Goal: Navigation & Orientation: Understand site structure

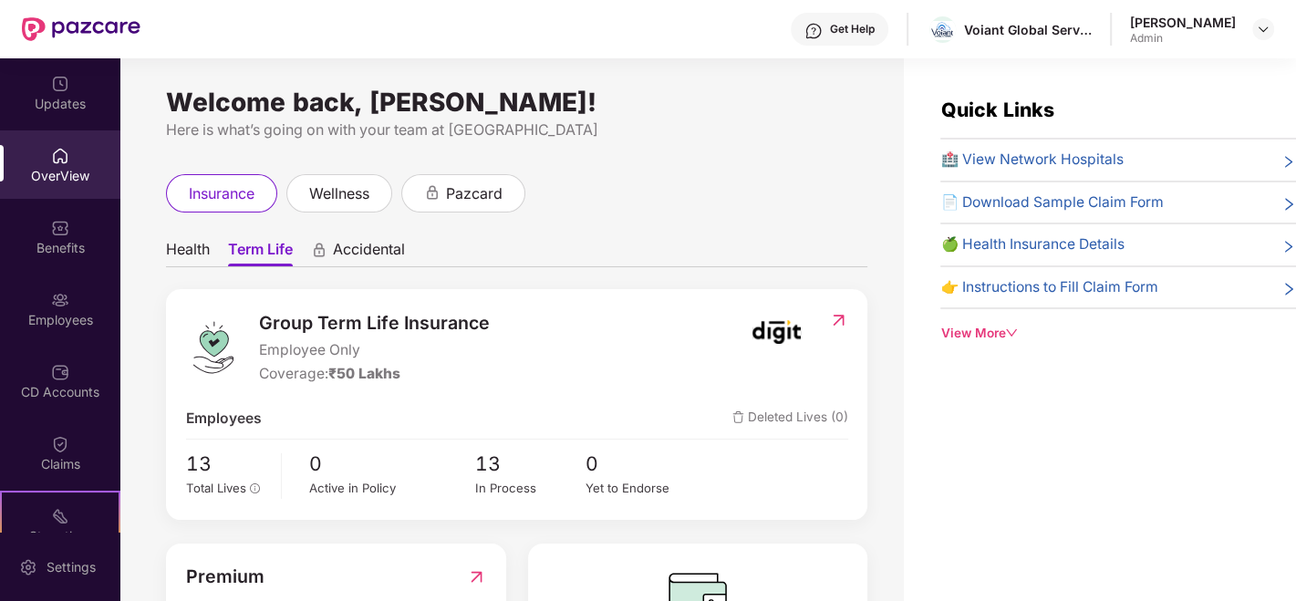
click at [347, 246] on span "Accidental" at bounding box center [369, 253] width 72 height 26
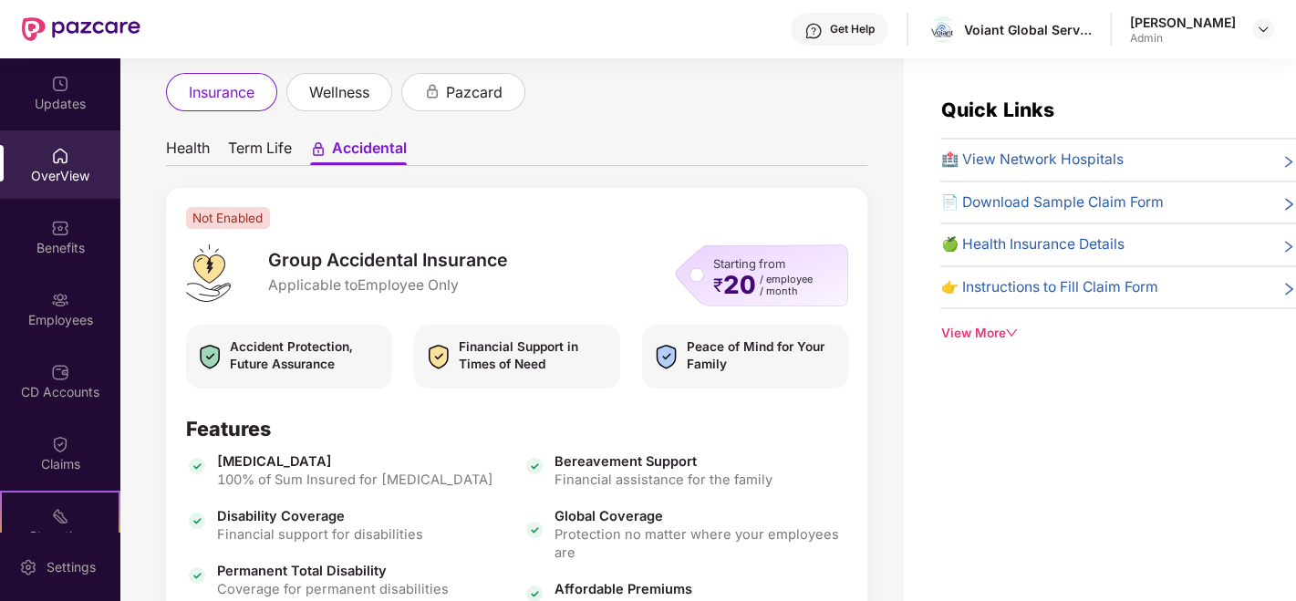
scroll to position [202, 0]
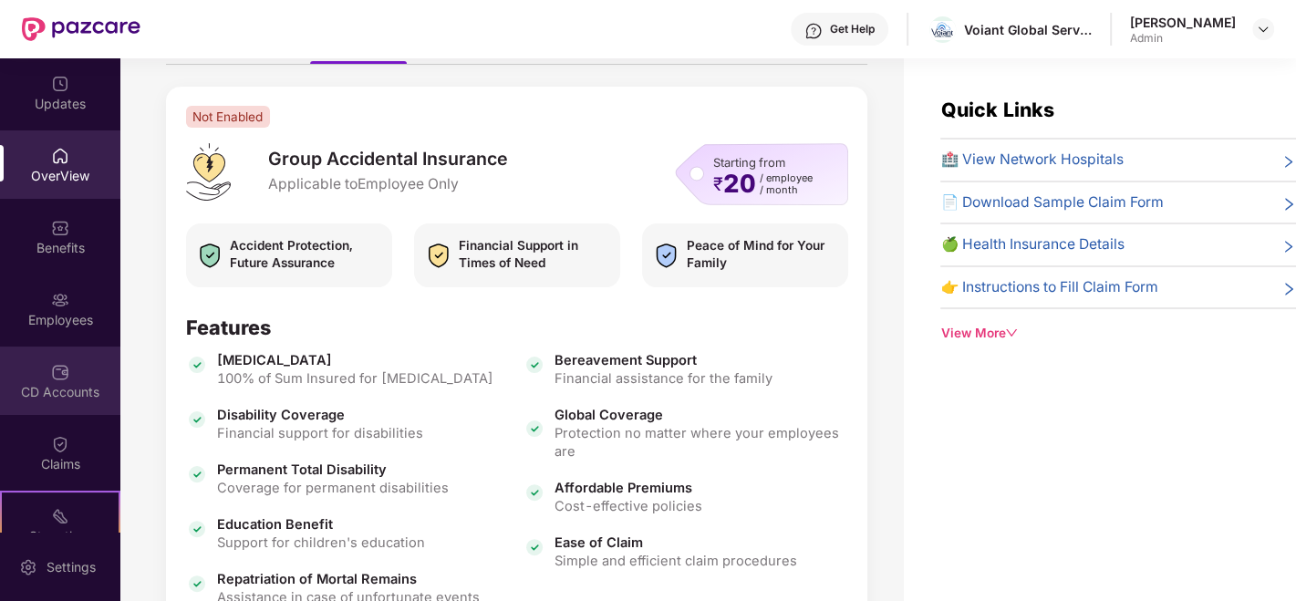
click at [52, 356] on div "CD Accounts" at bounding box center [60, 380] width 120 height 68
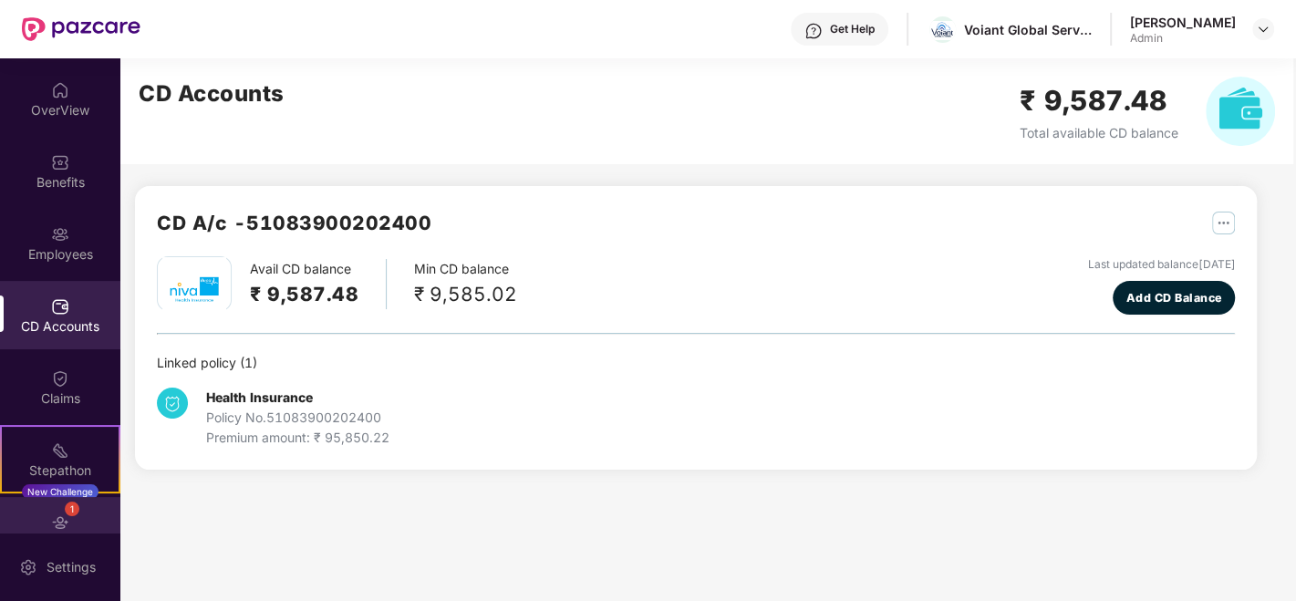
scroll to position [173, 0]
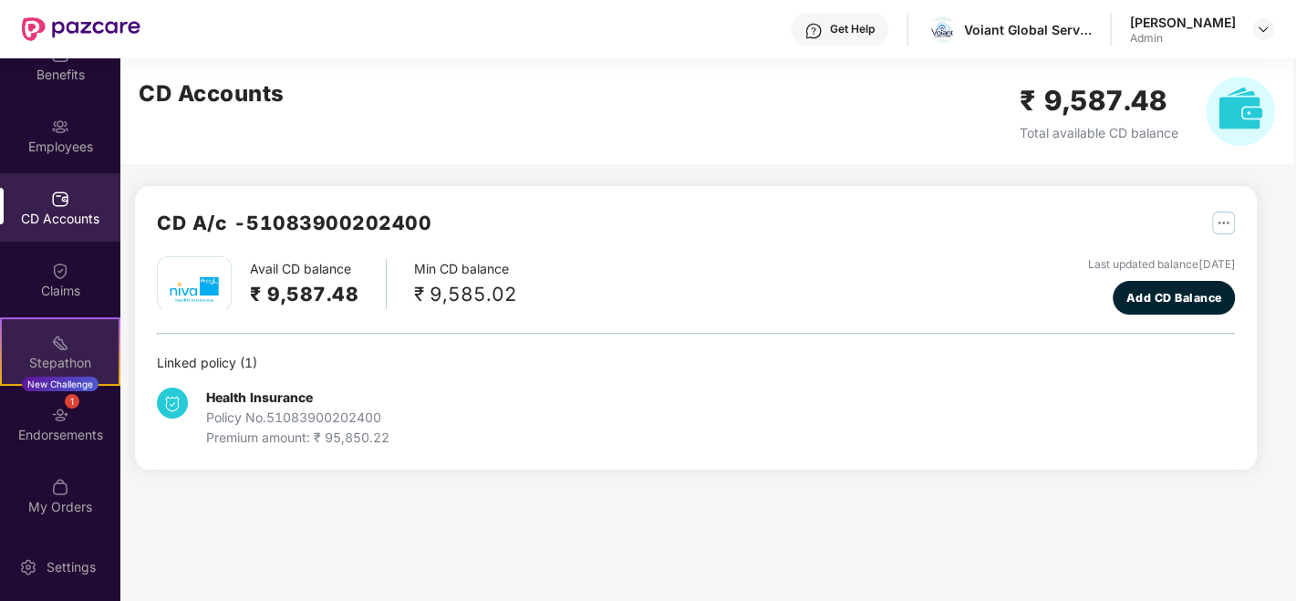
click at [55, 354] on div "Stepathon" at bounding box center [60, 363] width 117 height 18
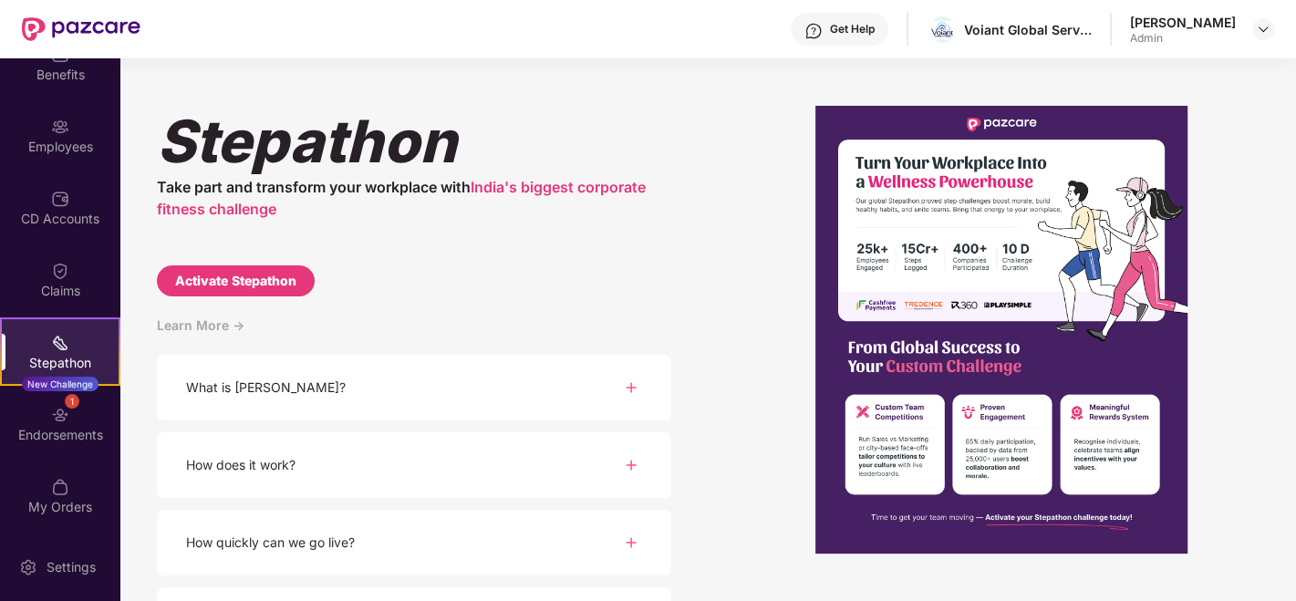
click at [515, 389] on div "What is [PERSON_NAME]?" at bounding box center [414, 388] width 514 height 67
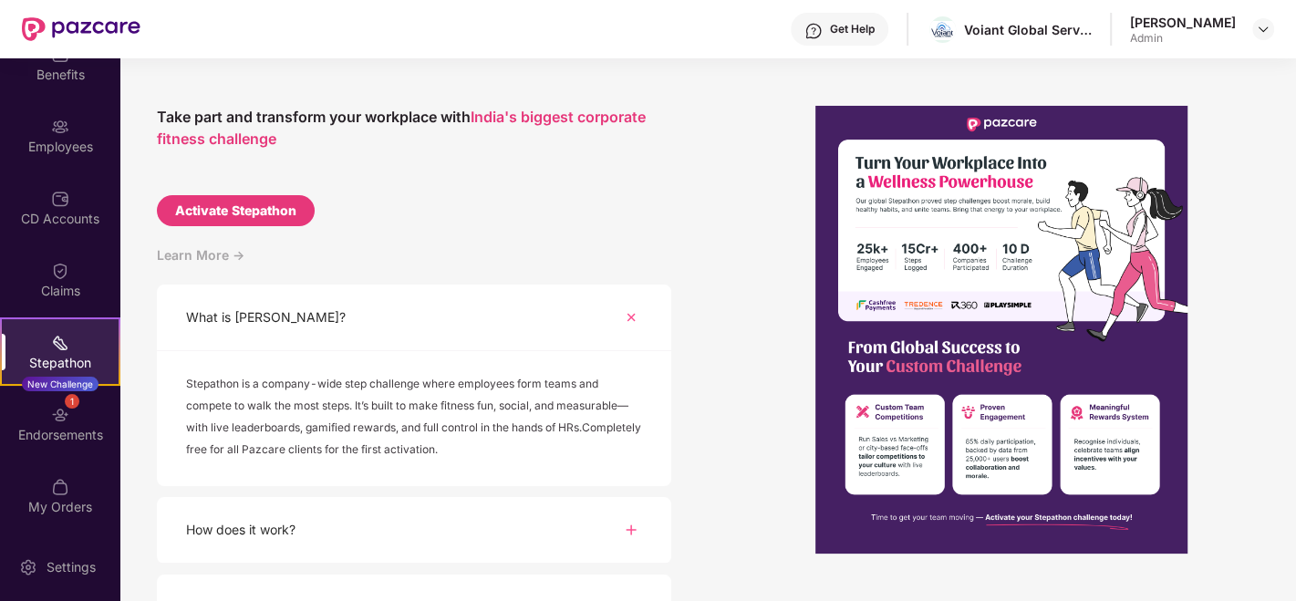
scroll to position [101, 0]
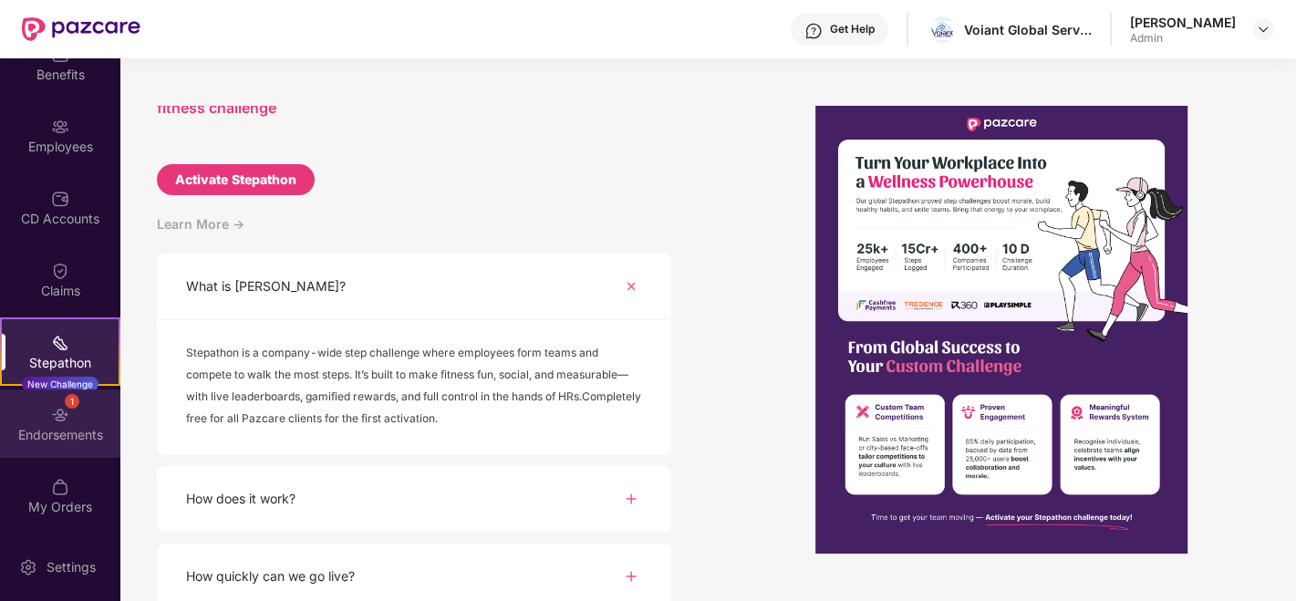
click at [76, 448] on div "1 Endorsements" at bounding box center [60, 423] width 120 height 68
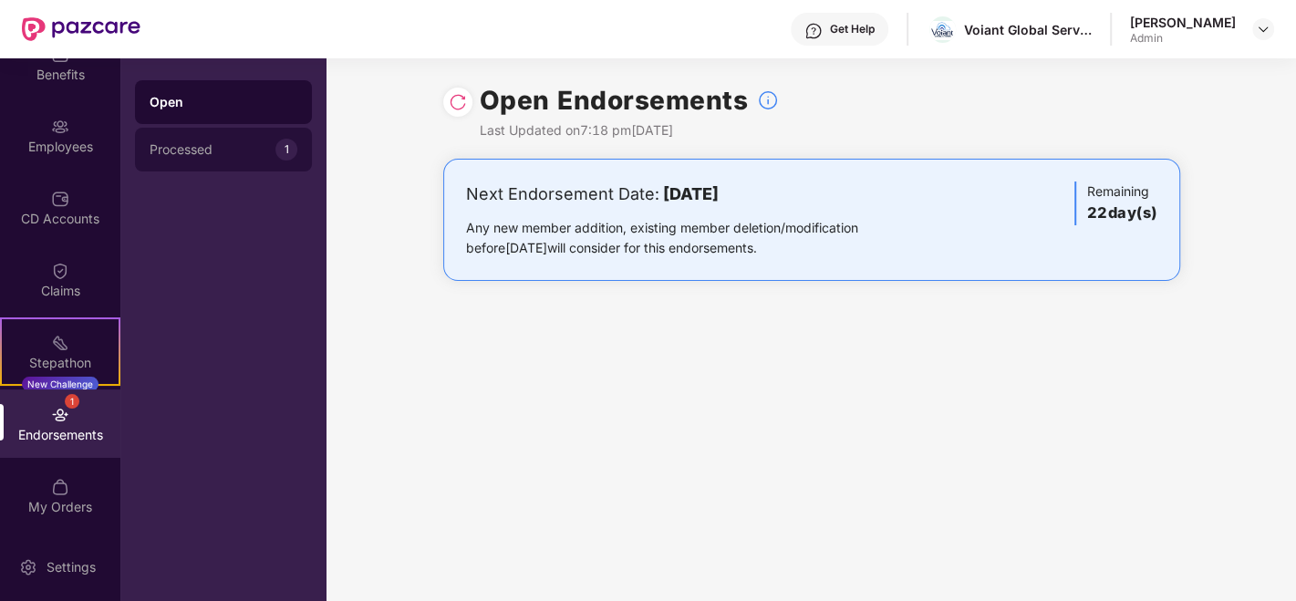
click at [213, 148] on div "Processed" at bounding box center [213, 149] width 126 height 15
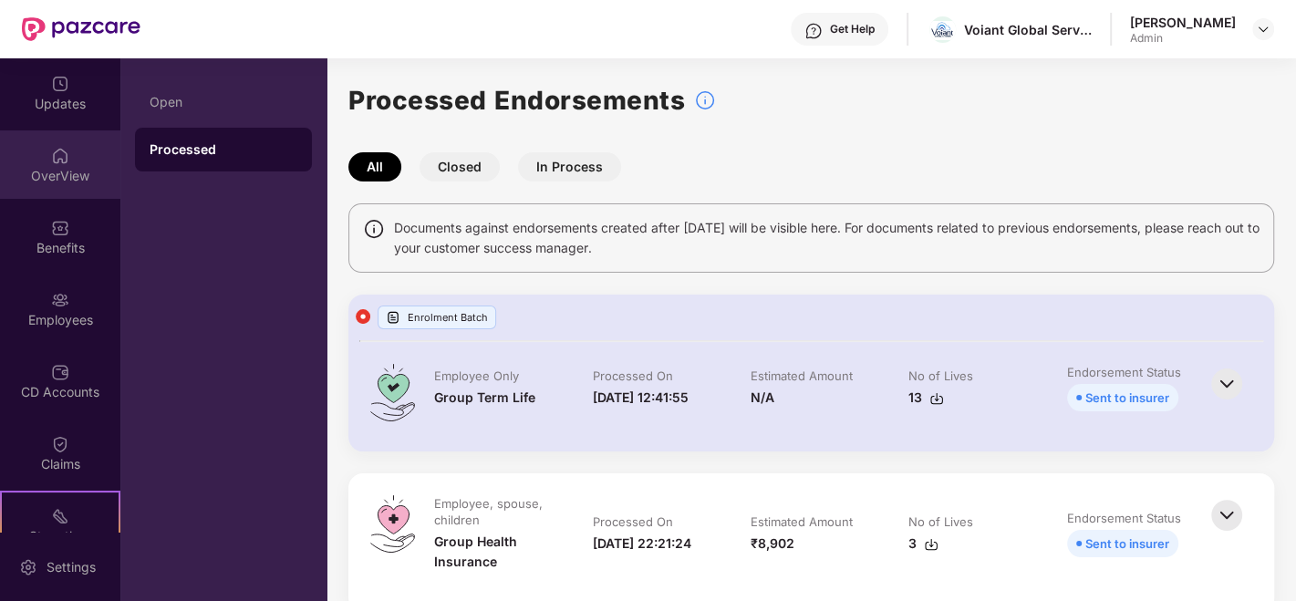
click at [59, 170] on div "OverView" at bounding box center [60, 176] width 120 height 18
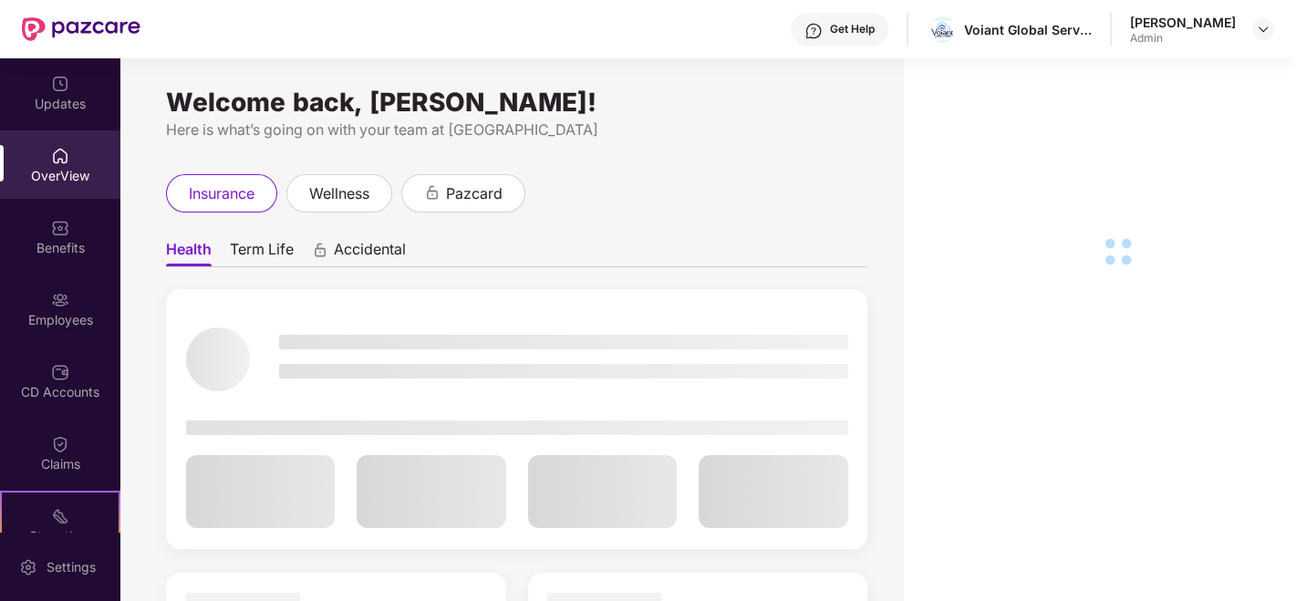
click at [57, 90] on img at bounding box center [60, 84] width 18 height 18
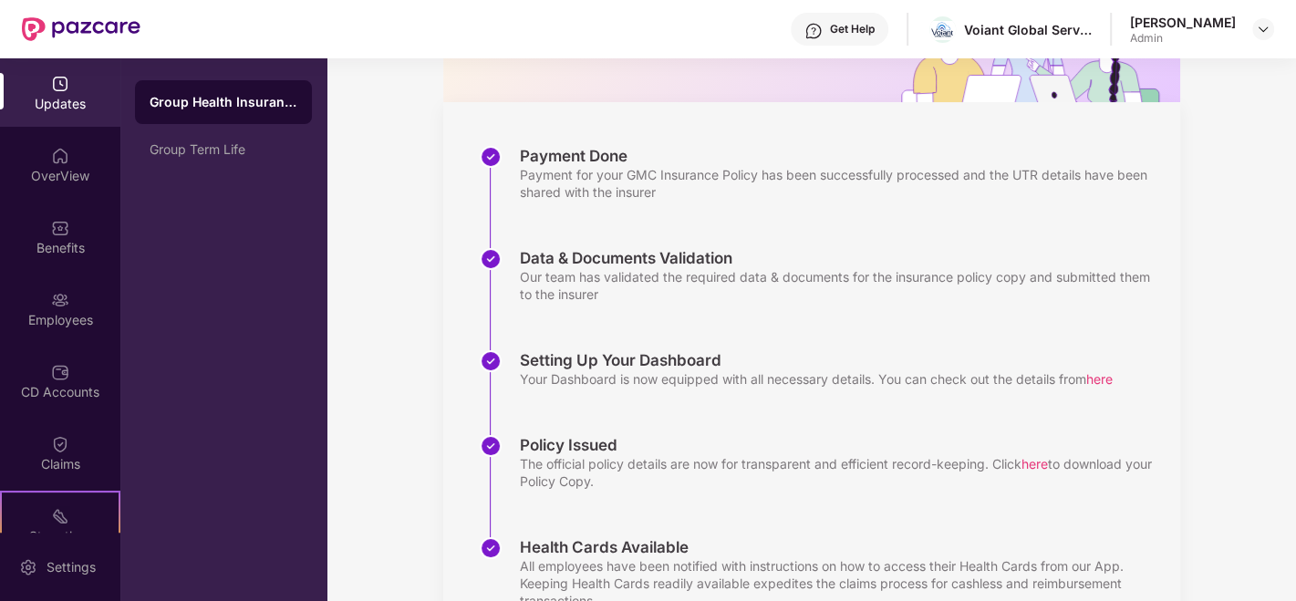
scroll to position [298, 0]
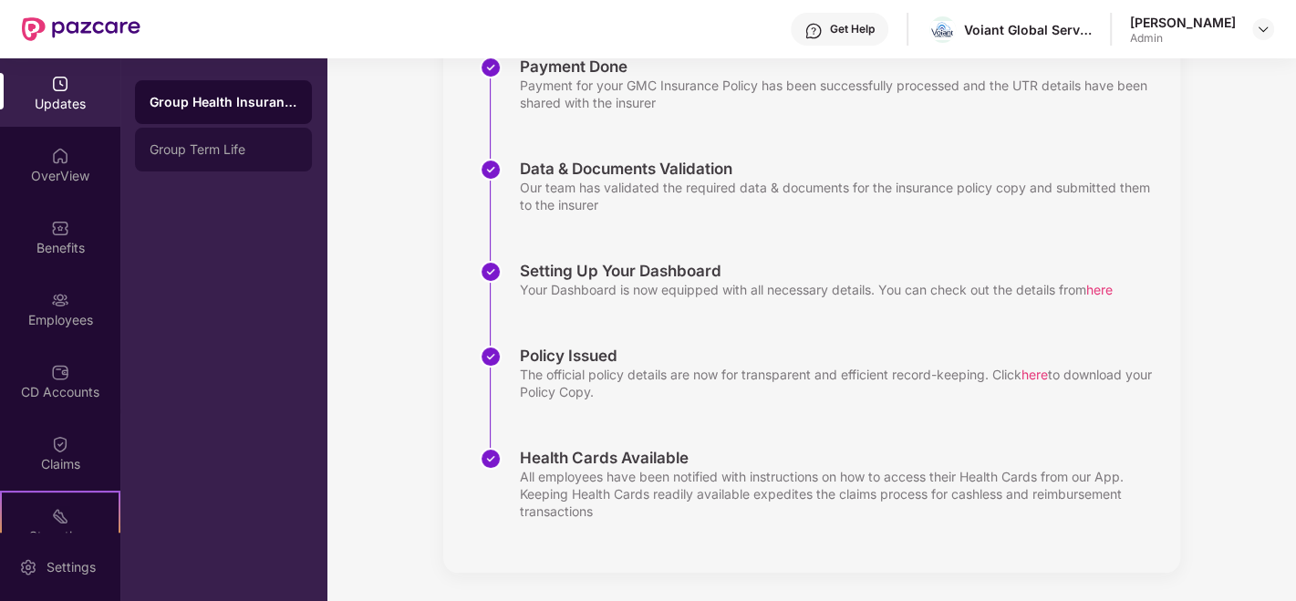
click at [144, 150] on div "Group Term Life" at bounding box center [223, 150] width 177 height 44
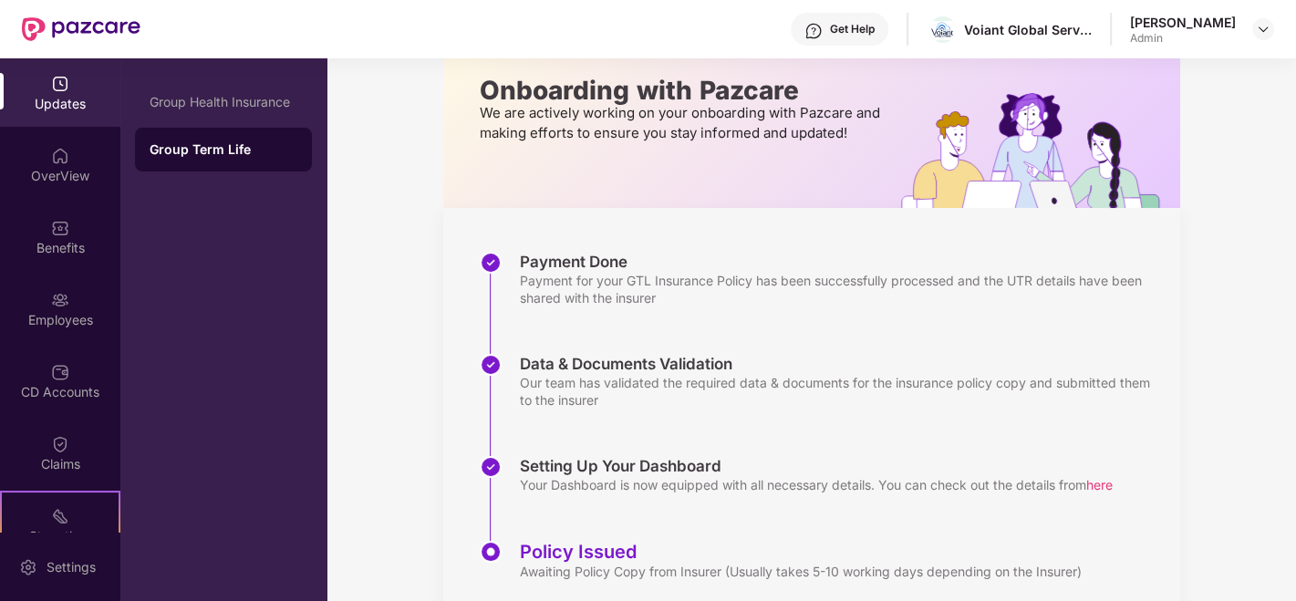
scroll to position [163, 0]
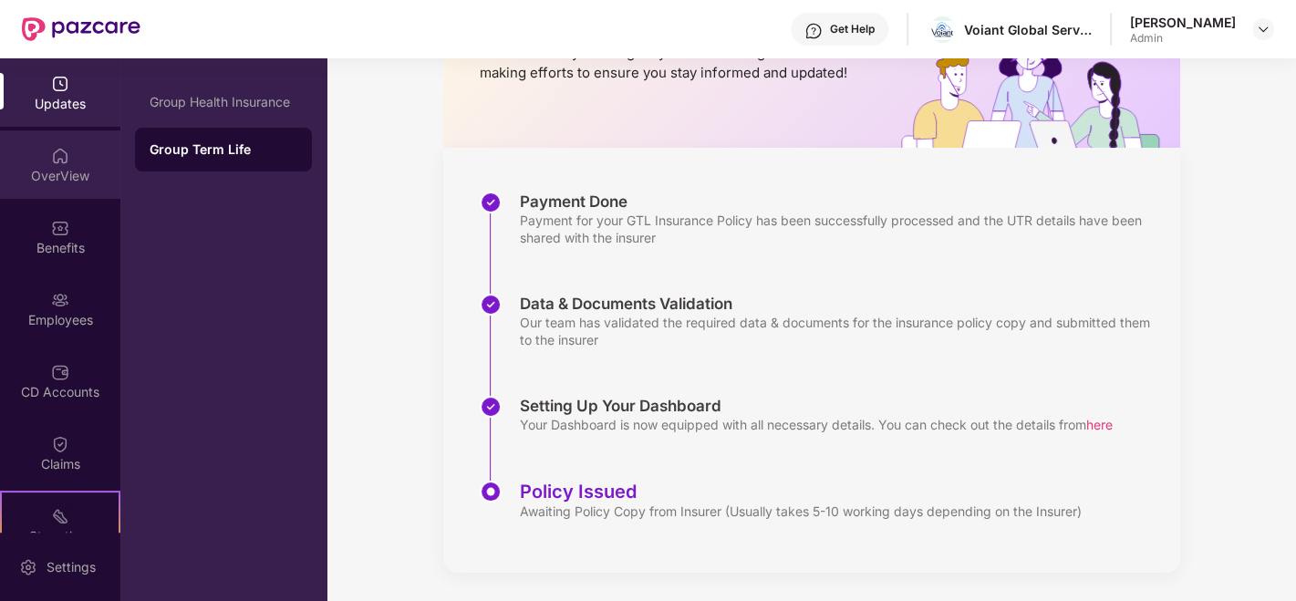
click at [77, 185] on div "OverView" at bounding box center [60, 164] width 120 height 68
